Goal: Check status: Check status

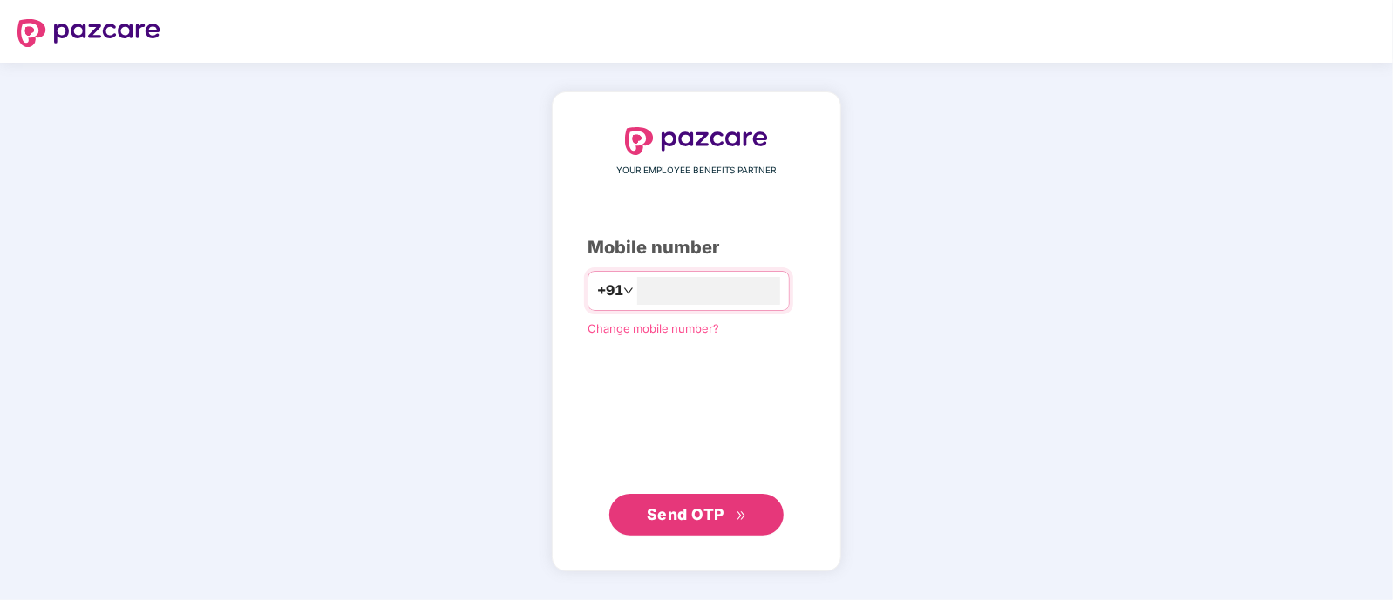
type input "**********"
click at [720, 523] on span "Send OTP" at bounding box center [686, 514] width 78 height 18
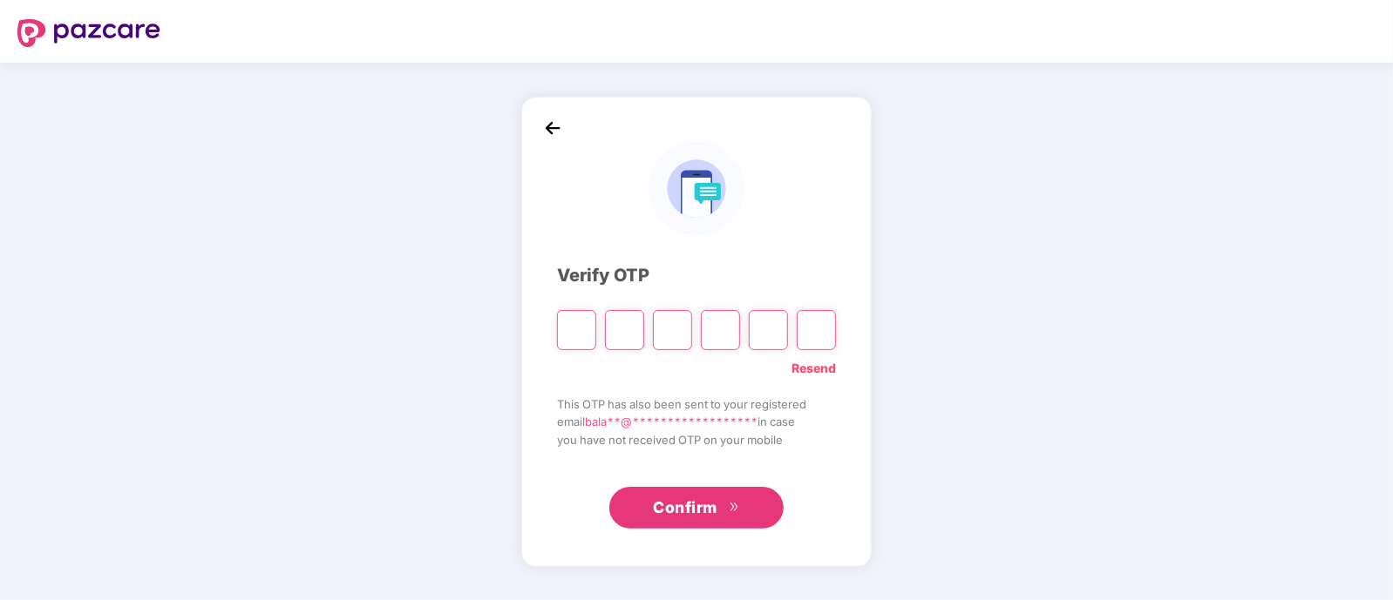
type input "*"
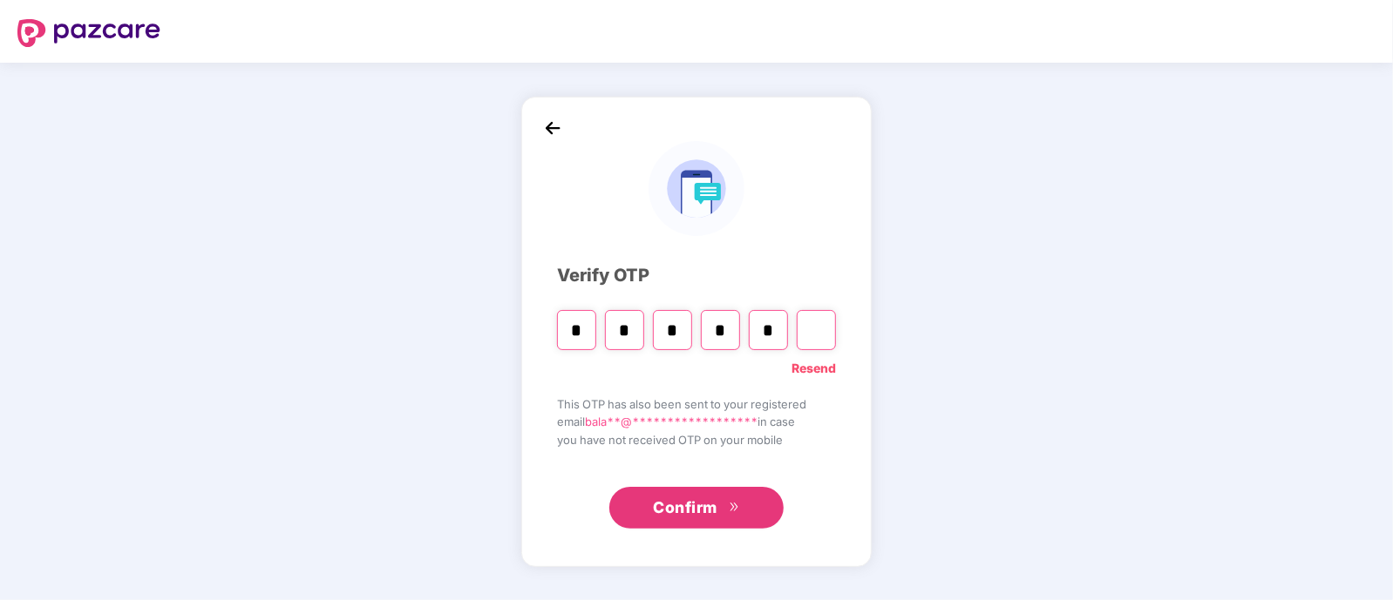
type input "*"
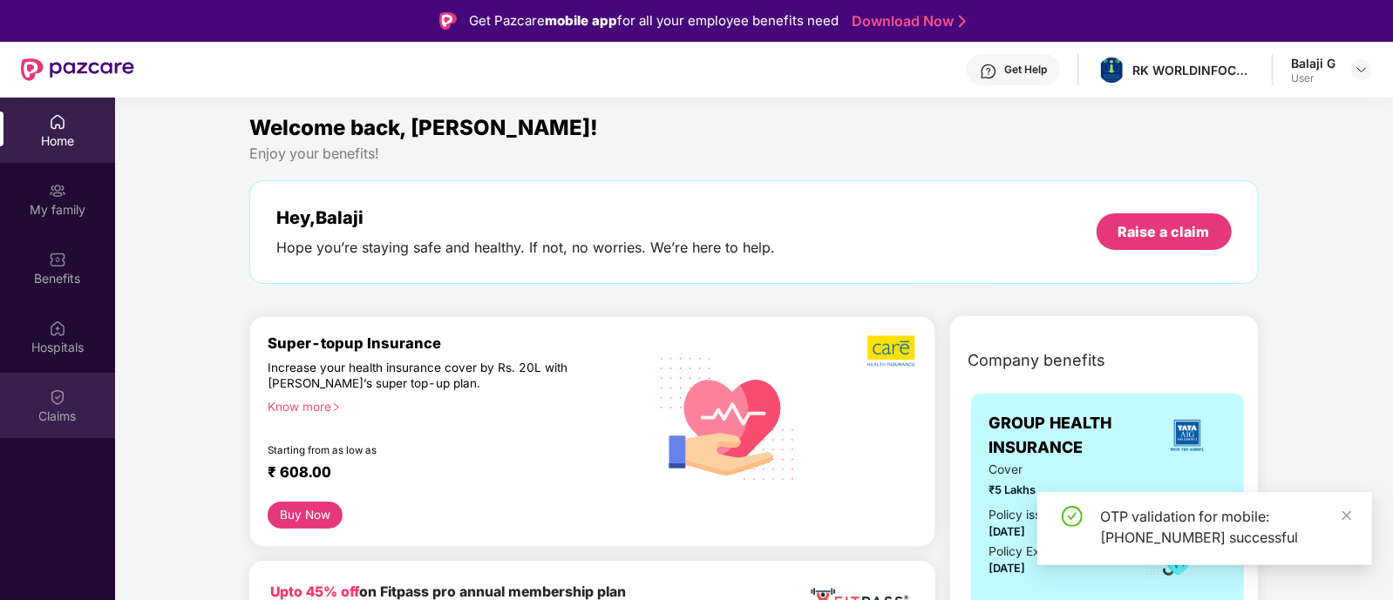
click at [52, 403] on img at bounding box center [57, 397] width 17 height 17
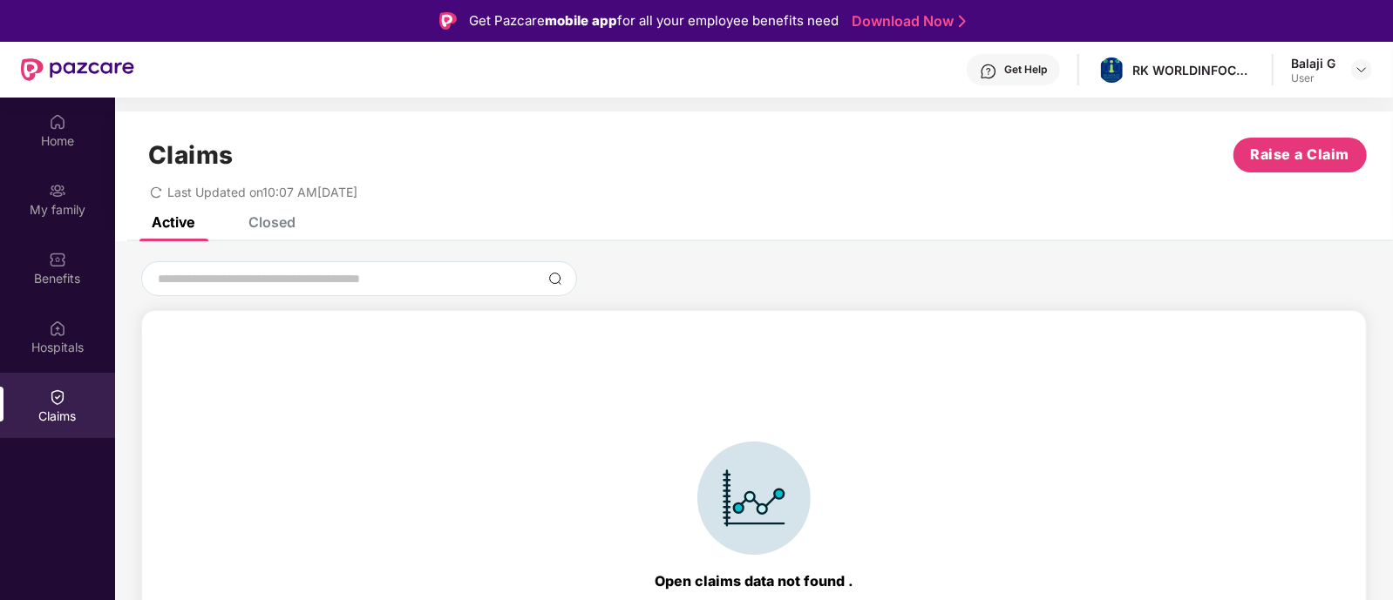
click at [266, 207] on div "Claims Raise a Claim Last Updated on 10:07 AM[DATE]" at bounding box center [754, 164] width 1278 height 105
click at [261, 223] on div "Closed" at bounding box center [271, 222] width 47 height 17
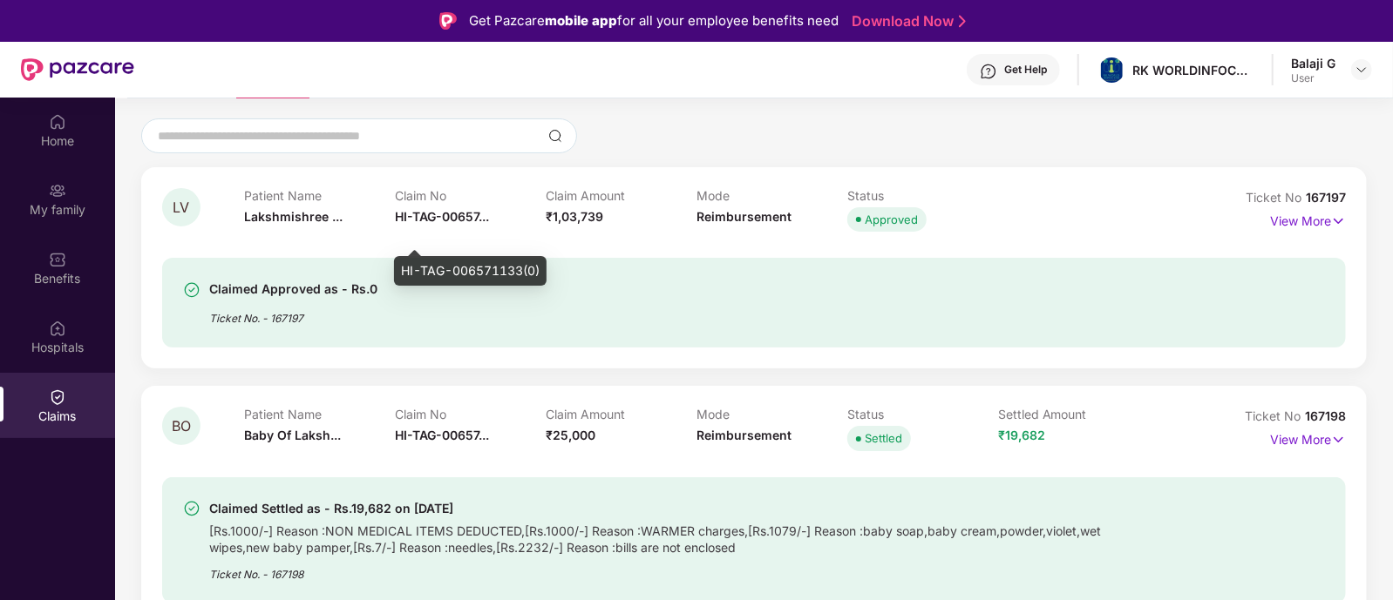
scroll to position [148, 0]
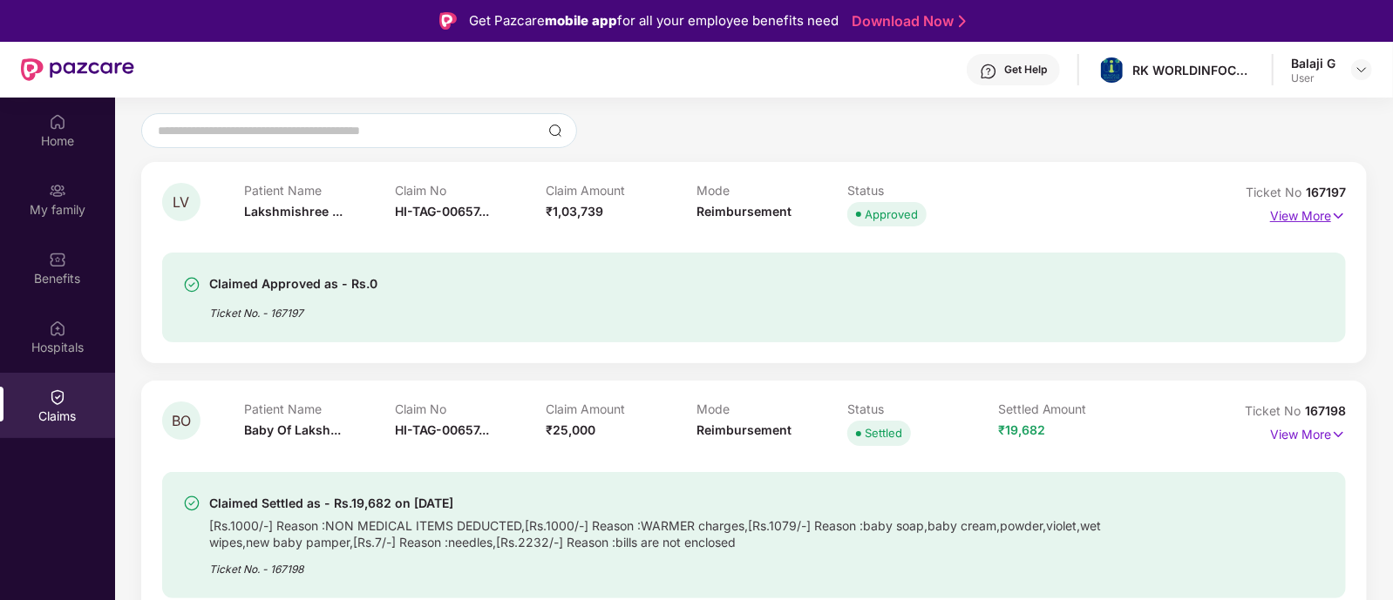
click at [1287, 219] on p "View More" at bounding box center [1308, 214] width 76 height 24
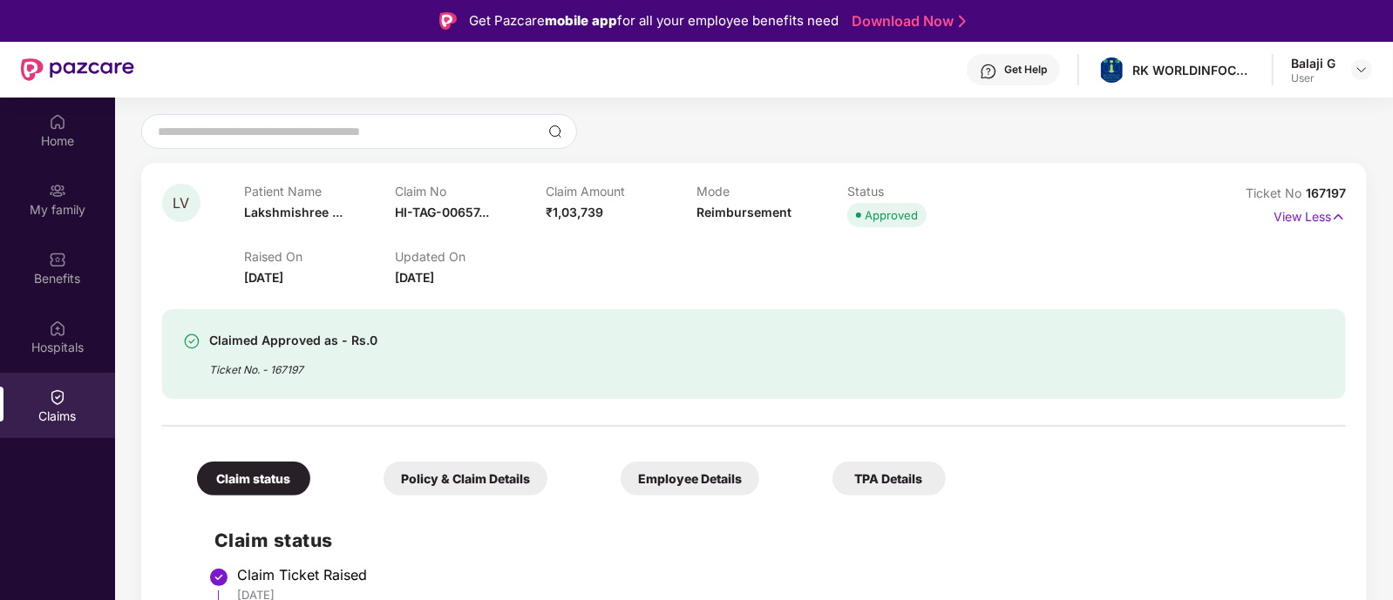
scroll to position [0, 0]
